Goal: Check status: Check status

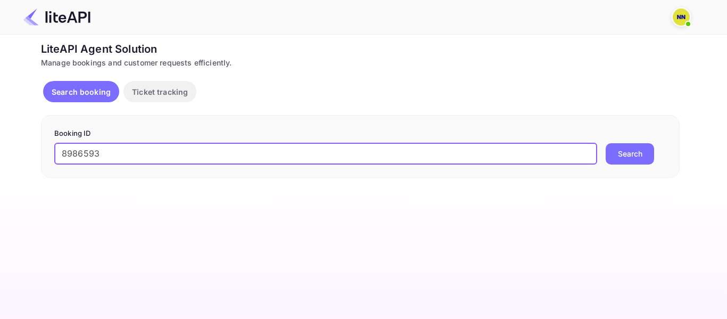
type input "8986593"
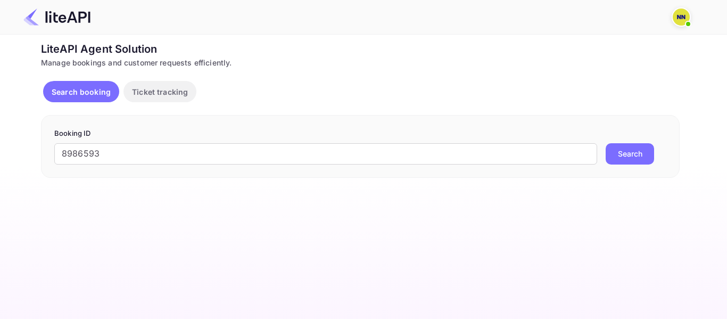
click at [663, 154] on div "8986593 ​ Search" at bounding box center [360, 153] width 612 height 21
click at [637, 150] on button "Search" at bounding box center [630, 153] width 48 height 21
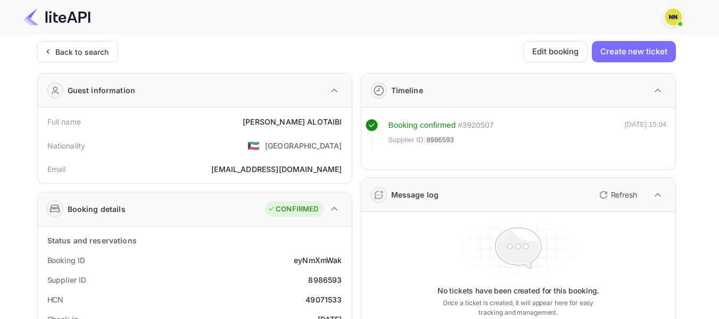
click at [316, 298] on div "49071533" at bounding box center [324, 299] width 36 height 11
copy div "49071533"
click at [68, 51] on div "Back to search" at bounding box center [82, 51] width 54 height 11
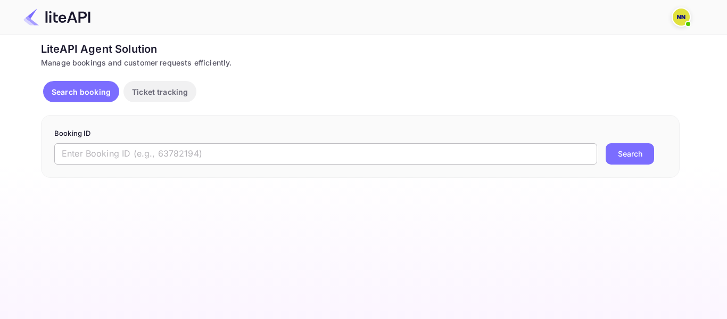
click at [132, 151] on input "text" at bounding box center [325, 153] width 543 height 21
paste input "8989906"
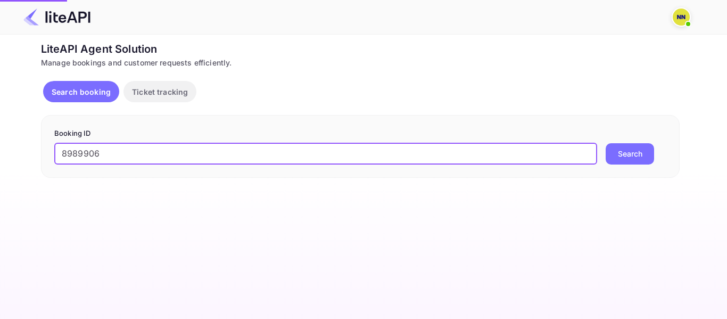
type input "8989906"
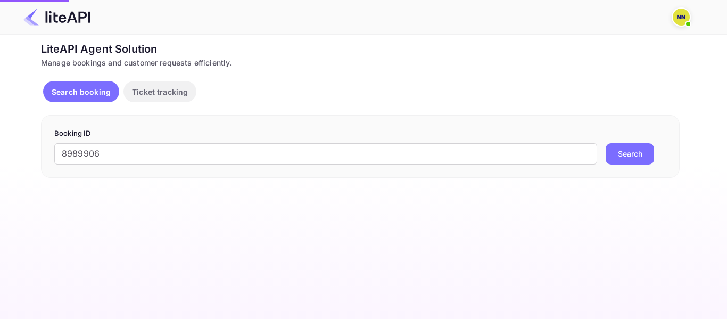
click at [630, 154] on button "Search" at bounding box center [630, 153] width 48 height 21
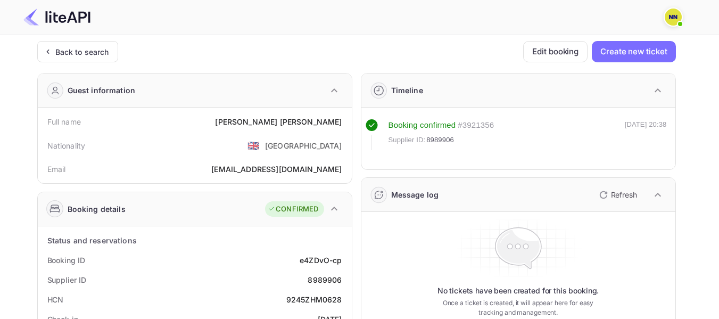
click at [310, 301] on div "9245ZHM0628" at bounding box center [315, 299] width 56 height 11
copy div "9245ZHM0628"
click at [310, 301] on div "9245ZHM0628" at bounding box center [315, 299] width 56 height 11
click at [54, 54] on div "Back to search" at bounding box center [75, 51] width 67 height 11
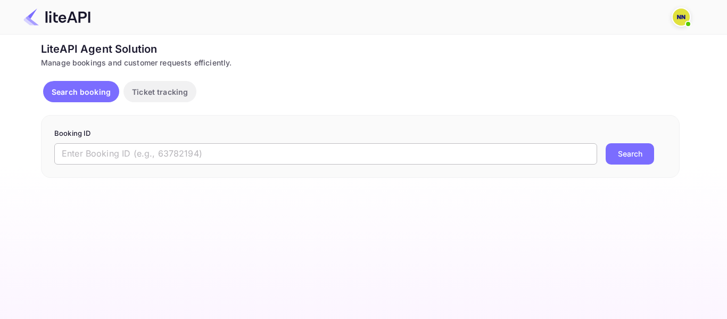
click at [105, 148] on input "text" at bounding box center [325, 153] width 543 height 21
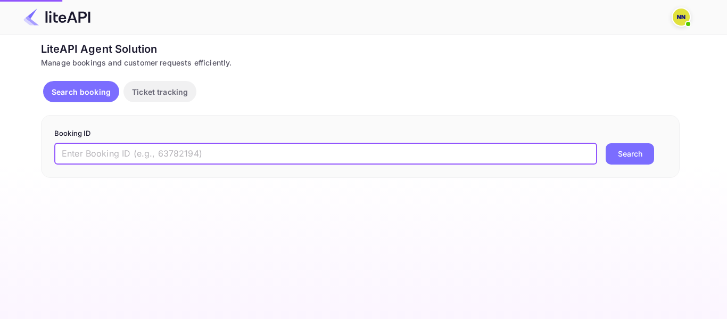
paste input "8985530"
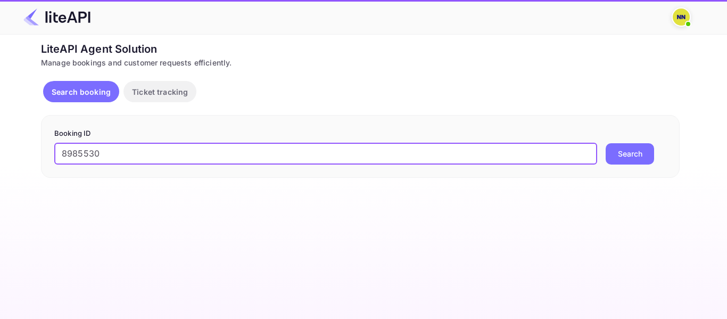
type input "8985530"
click at [618, 151] on button "Search" at bounding box center [630, 153] width 48 height 21
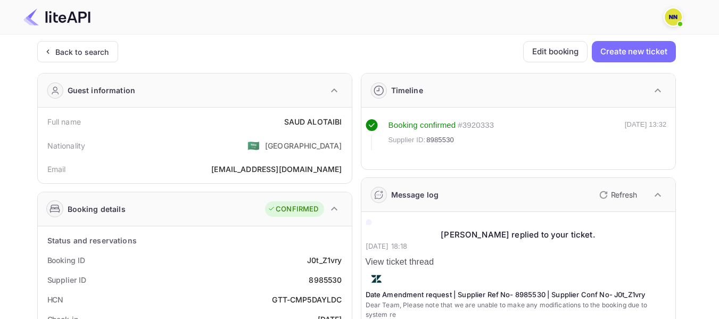
click at [276, 302] on div "GTT-CMP5DAYLDC" at bounding box center [307, 299] width 70 height 11
copy div "GTT-CMP5DAYLDC"
drag, startPoint x: 276, startPoint y: 302, endPoint x: 305, endPoint y: 296, distance: 29.5
click at [305, 296] on div "GTT-CMP5DAYLDC" at bounding box center [307, 299] width 70 height 11
